Goal: Information Seeking & Learning: Check status

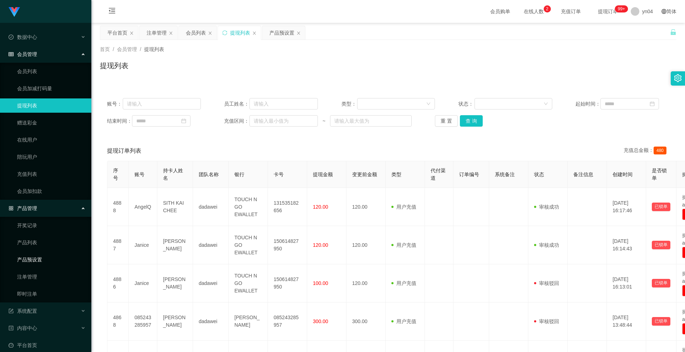
click at [39, 262] on link "产品预设置" at bounding box center [51, 260] width 69 height 14
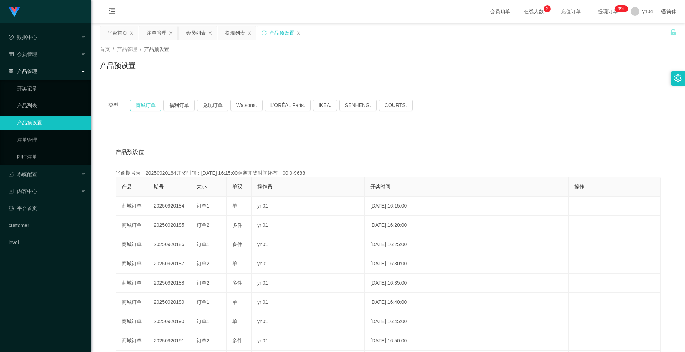
click at [147, 102] on button "商城订单" at bounding box center [145, 105] width 31 height 11
click at [36, 49] on div "会员管理" at bounding box center [45, 54] width 91 height 14
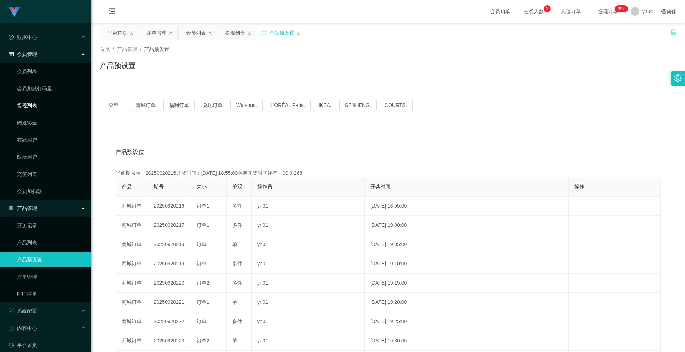
click at [49, 103] on link "提现列表" at bounding box center [51, 106] width 69 height 14
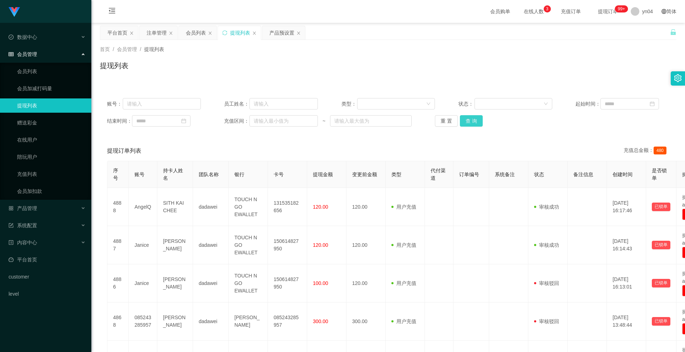
click at [475, 123] on button "查 询" at bounding box center [471, 120] width 23 height 11
click at [475, 123] on div "重 置 查 询" at bounding box center [482, 120] width 94 height 11
click at [475, 123] on button "查 询" at bounding box center [475, 120] width 31 height 11
click at [475, 123] on div "重 置 查 询" at bounding box center [482, 120] width 94 height 11
click at [475, 123] on button "查 询" at bounding box center [471, 120] width 23 height 11
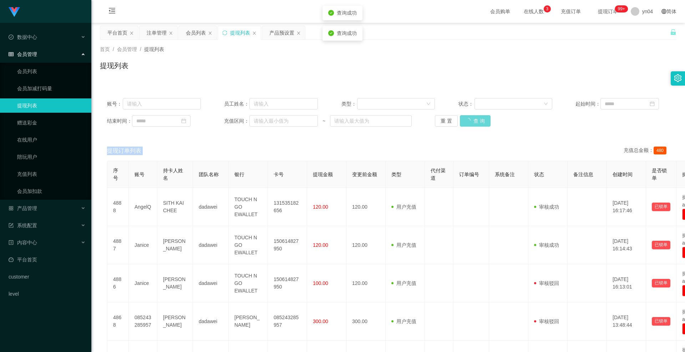
click at [475, 123] on div "重 置 查 询" at bounding box center [482, 120] width 94 height 11
click at [475, 123] on button "查 询" at bounding box center [475, 120] width 31 height 11
click at [37, 64] on ul "会员列表 会员加减打码量 提现列表 赠送彩金 在线用户 陪玩用户 充值列表 会员加扣款" at bounding box center [45, 131] width 91 height 137
click at [38, 69] on link "会员列表" at bounding box center [51, 71] width 69 height 14
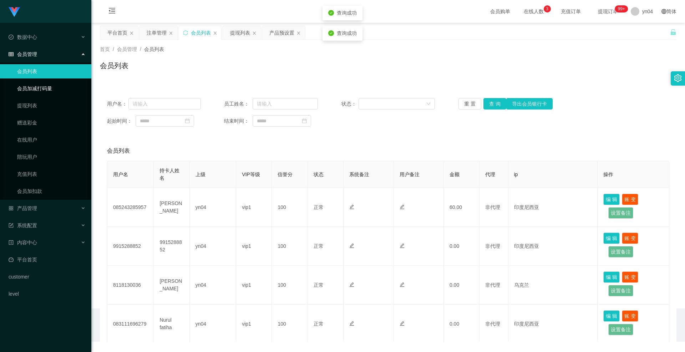
click at [45, 84] on link "会员加减打码量" at bounding box center [51, 88] width 69 height 14
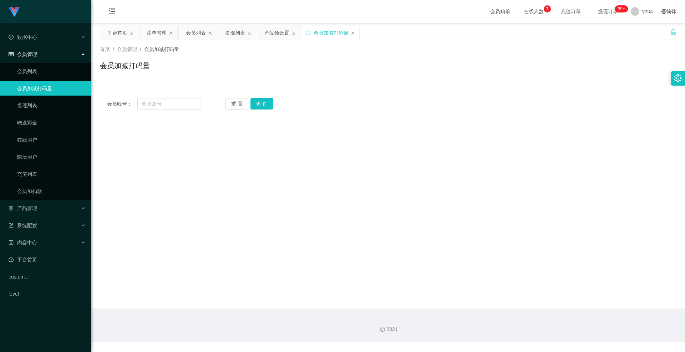
click at [37, 64] on ul "会员列表 会员加减打码量 提现列表 赠送彩金 在线用户 陪玩用户 充值列表 会员加扣款" at bounding box center [45, 131] width 91 height 137
click at [40, 67] on link "会员列表" at bounding box center [51, 71] width 69 height 14
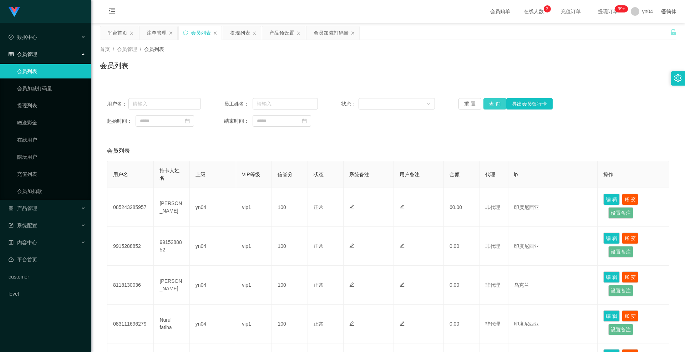
click at [490, 107] on button "查 询" at bounding box center [495, 103] width 23 height 11
click at [490, 107] on div "重 置 查 询 导出会员银行卡" at bounding box center [506, 103] width 94 height 11
click at [490, 107] on button "查 询" at bounding box center [499, 103] width 31 height 11
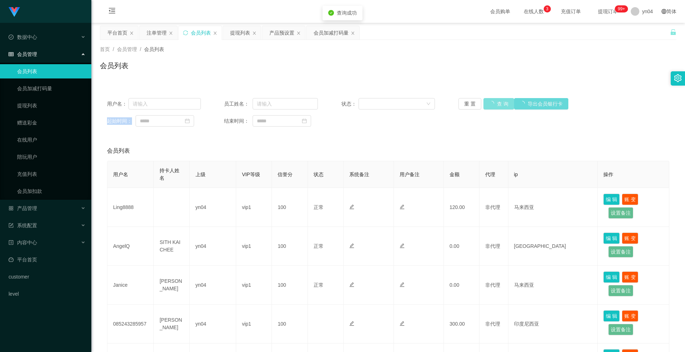
click at [490, 107] on div "重 置 查 询 导出会员银行卡" at bounding box center [506, 103] width 94 height 11
click at [490, 107] on button "查 询" at bounding box center [495, 103] width 23 height 11
click at [490, 107] on div "重 置 查 询 导出会员银行卡" at bounding box center [506, 103] width 94 height 11
click at [490, 107] on button "查 询" at bounding box center [499, 103] width 31 height 11
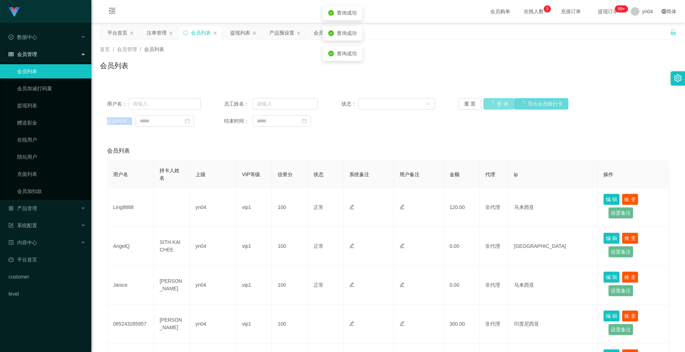
click at [490, 107] on div "重 置 查 询 导出会员银行卡" at bounding box center [506, 103] width 94 height 11
click at [497, 102] on button "查 询" at bounding box center [495, 103] width 23 height 11
click at [497, 102] on div "重 置 查 询 导出会员银行卡" at bounding box center [506, 103] width 94 height 11
click at [497, 102] on button "查 询" at bounding box center [495, 103] width 23 height 11
click at [497, 102] on div "重 置 查 询 导出会员银行卡" at bounding box center [506, 103] width 94 height 11
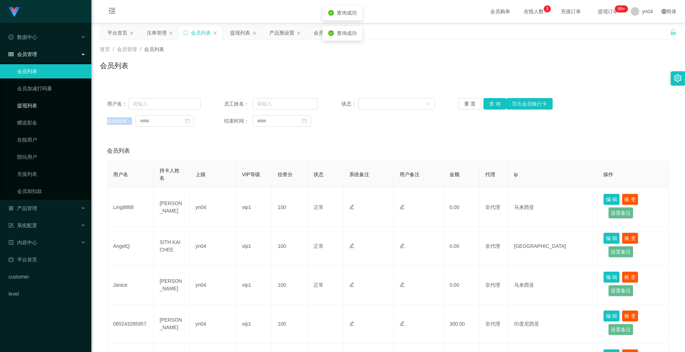
click at [26, 106] on link "提现列表" at bounding box center [51, 106] width 69 height 14
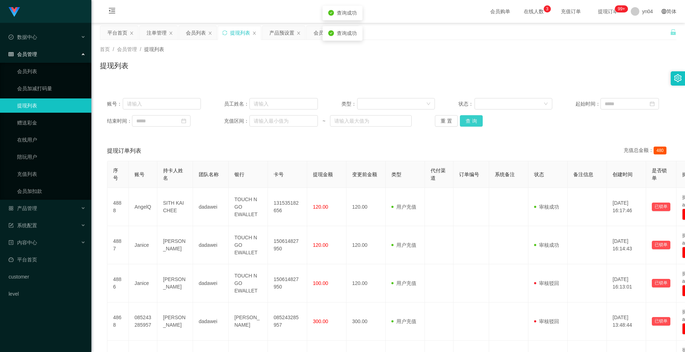
click at [475, 122] on button "查 询" at bounding box center [471, 120] width 23 height 11
click at [475, 122] on div "重 置 查 询" at bounding box center [482, 120] width 94 height 11
click at [475, 122] on button "查 询" at bounding box center [475, 120] width 31 height 11
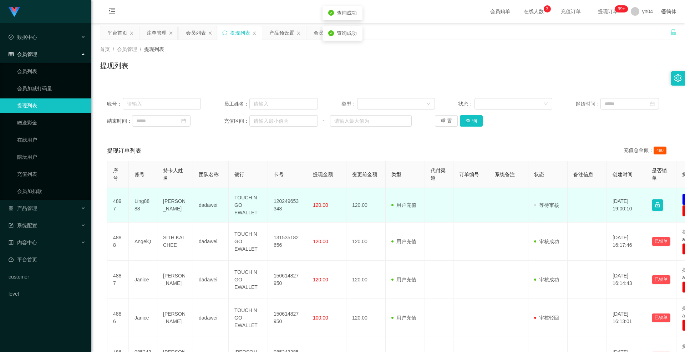
click at [142, 206] on td "Ling8888" at bounding box center [143, 205] width 29 height 35
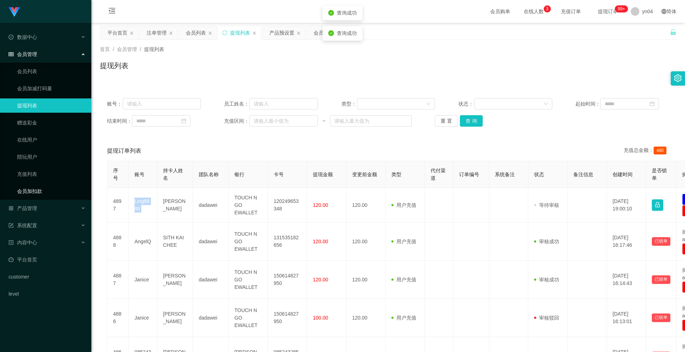
copy td "Ling8888"
click at [463, 120] on button "查 询" at bounding box center [471, 120] width 23 height 11
click at [463, 120] on div "重 置 查 询" at bounding box center [482, 120] width 94 height 11
click at [463, 120] on button "查 询" at bounding box center [471, 120] width 23 height 11
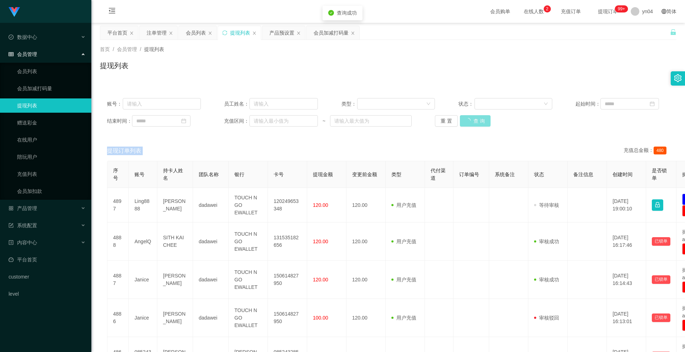
click at [463, 120] on div "重 置 查 询" at bounding box center [482, 120] width 94 height 11
click at [463, 120] on button "查 询" at bounding box center [471, 120] width 23 height 11
click at [468, 121] on button "查 询" at bounding box center [471, 120] width 23 height 11
click at [468, 121] on div "重 置 查 询" at bounding box center [482, 120] width 94 height 11
click at [468, 121] on button "查 询" at bounding box center [475, 120] width 31 height 11
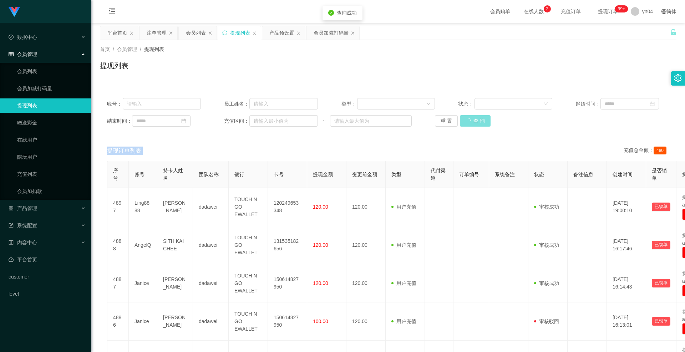
click at [468, 121] on div "重 置 查 询" at bounding box center [482, 120] width 94 height 11
click at [468, 121] on button "查 询" at bounding box center [471, 120] width 23 height 11
